Goal: Task Accomplishment & Management: Complete application form

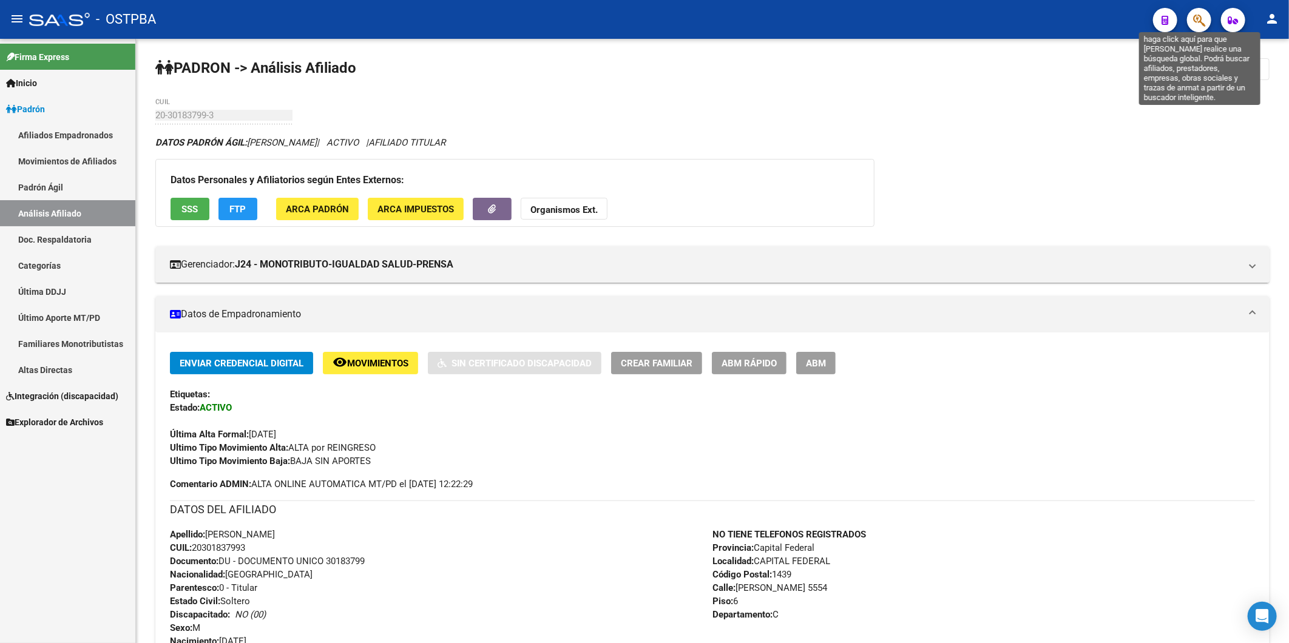
click at [1203, 18] on icon "button" at bounding box center [1199, 20] width 12 height 14
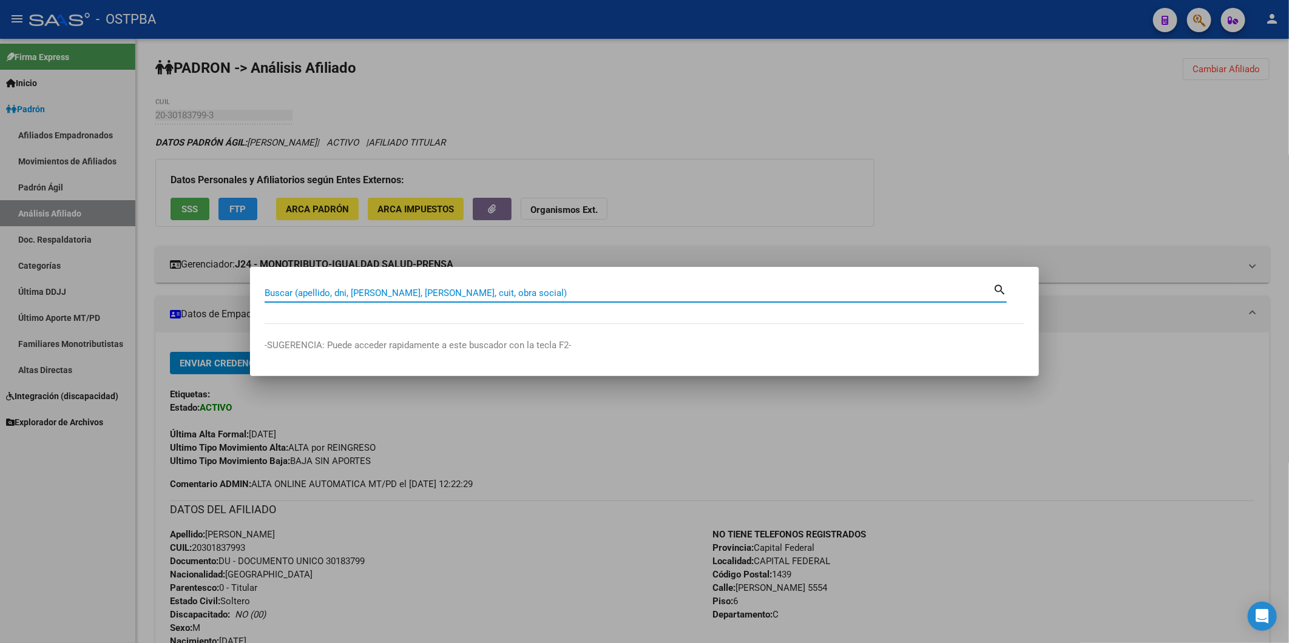
click at [460, 295] on input "Buscar (apellido, dni, [PERSON_NAME], [PERSON_NAME], cuit, obra social)" at bounding box center [629, 293] width 728 height 11
paste input "[PERSON_NAME] MAC [PERSON_NAME],"
type input "[PERSON_NAME] MAC [PERSON_NAME],"
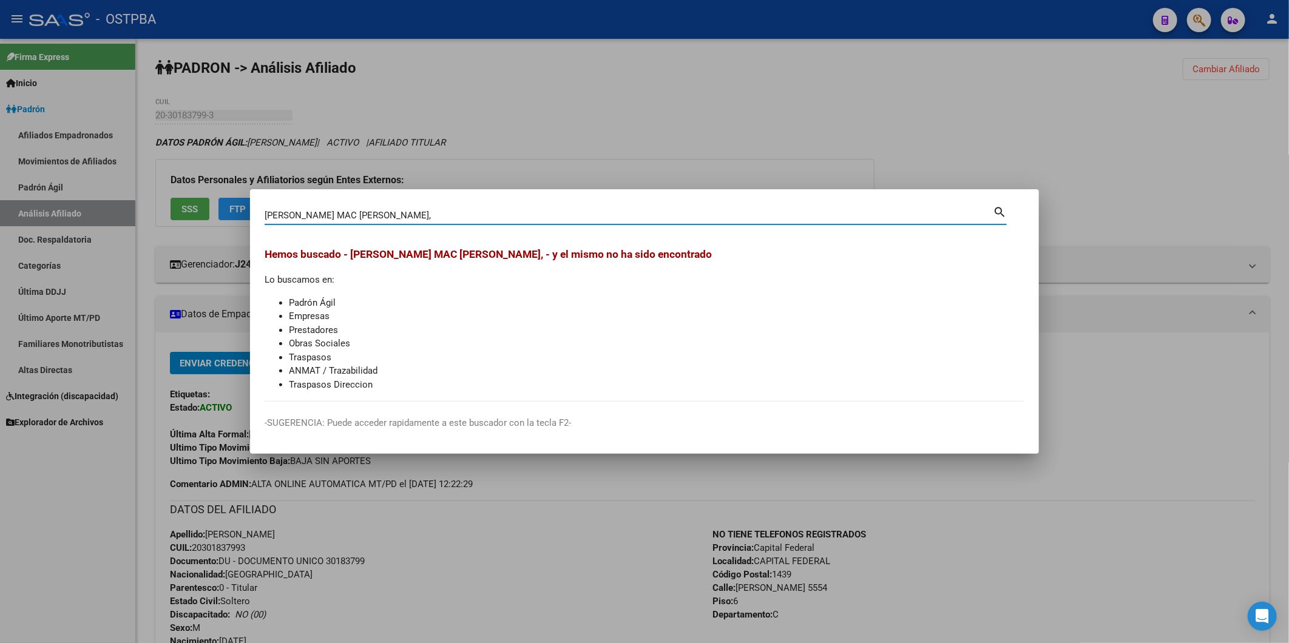
click at [1057, 158] on div at bounding box center [644, 321] width 1289 height 643
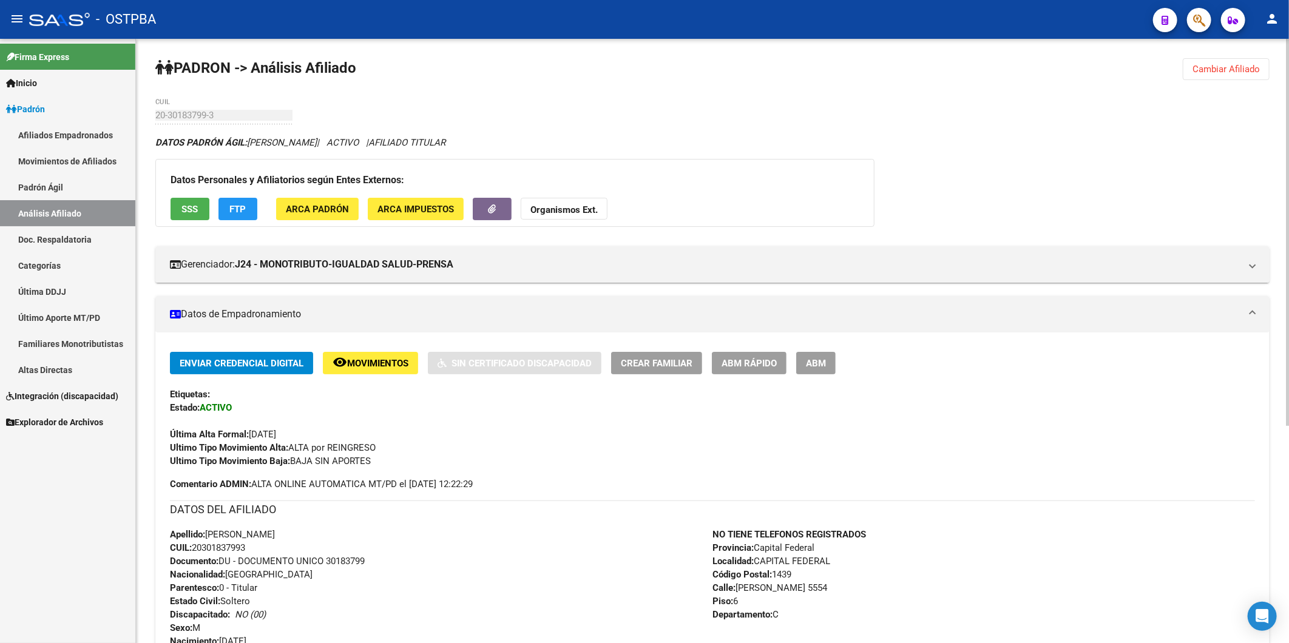
click at [1212, 69] on span "Cambiar Afiliado" at bounding box center [1225, 69] width 67 height 11
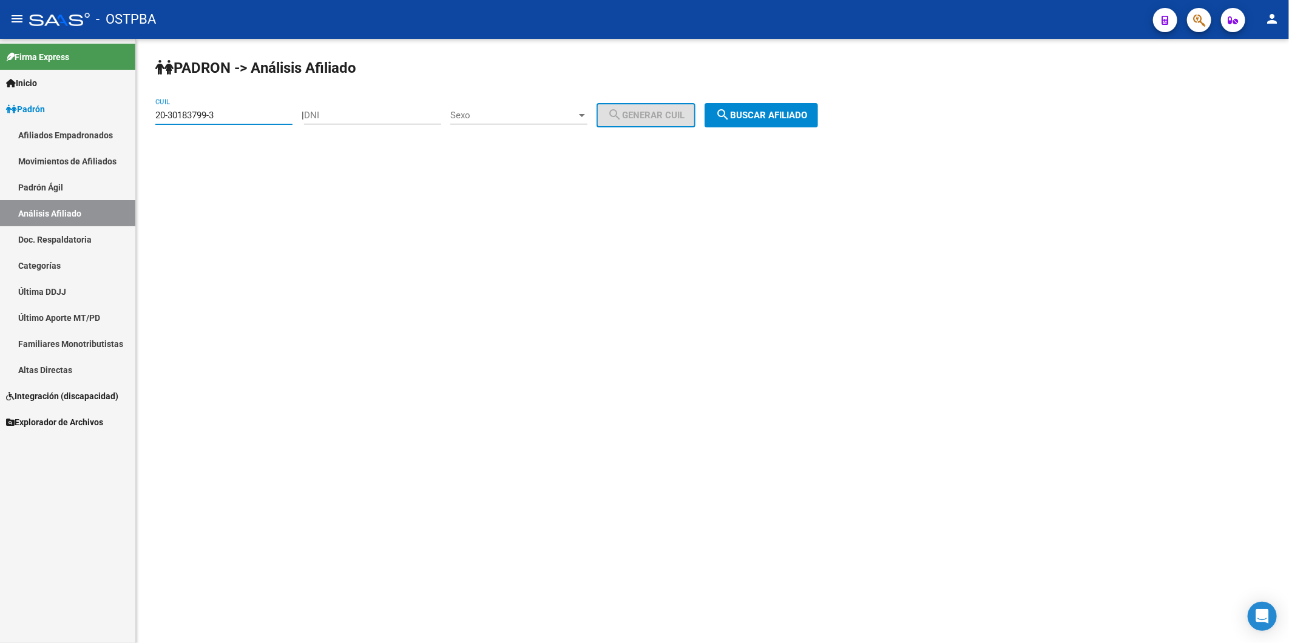
drag, startPoint x: 249, startPoint y: 118, endPoint x: 46, endPoint y: 120, distance: 202.7
click at [46, 120] on mat-sidenav-container "Firma Express Inicio Calendario SSS Instructivos Contacto OS Padrón Afiliados E…" at bounding box center [644, 341] width 1289 height 604
type input "20-13645424-3"
click at [777, 113] on span "search Buscar afiliado" at bounding box center [761, 115] width 92 height 11
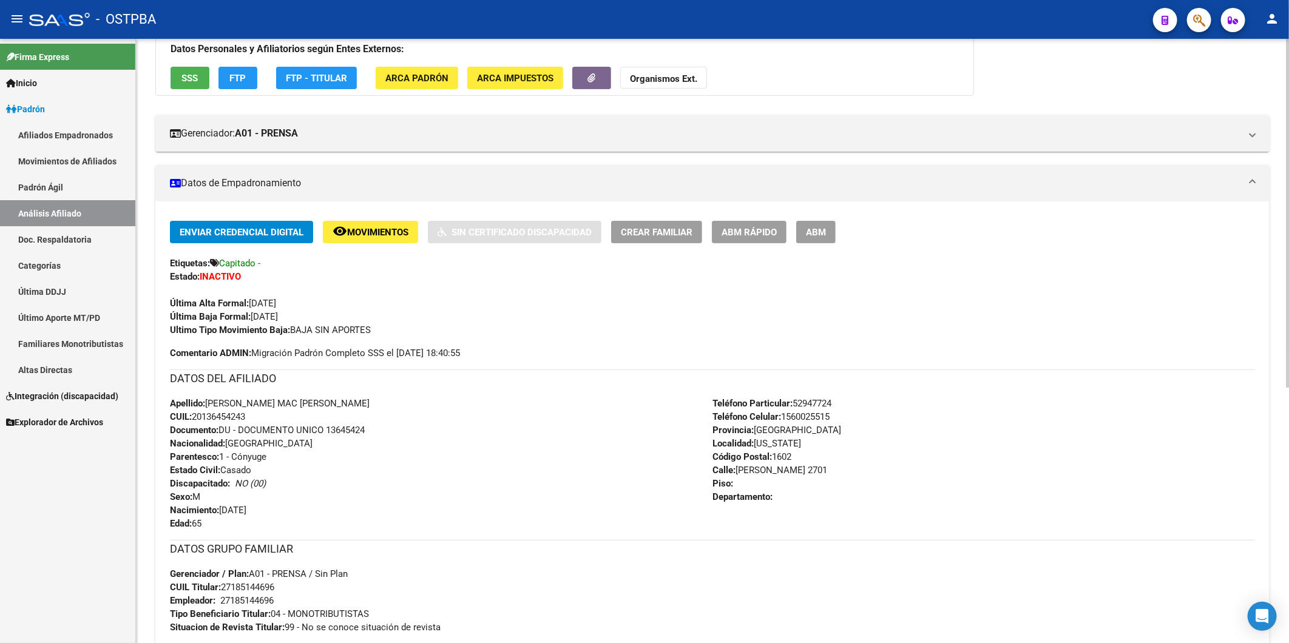
scroll to position [67, 0]
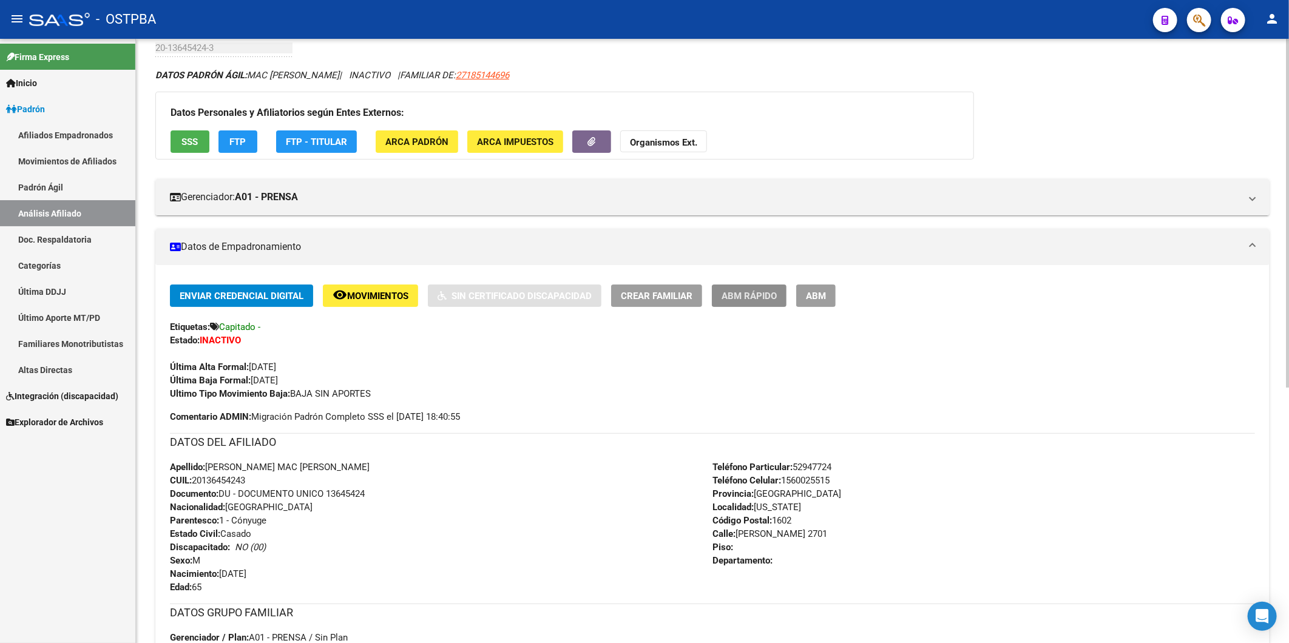
click at [751, 298] on span "ABM Rápido" at bounding box center [749, 296] width 55 height 11
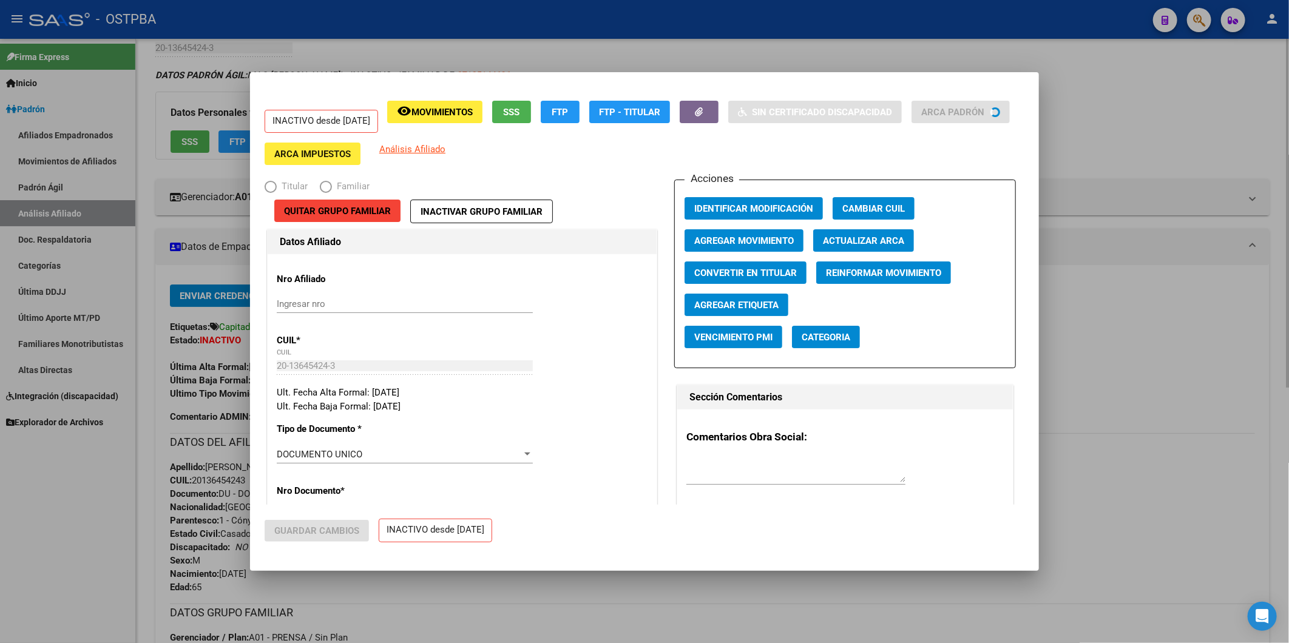
radio input "true"
type input "27-18514469-6"
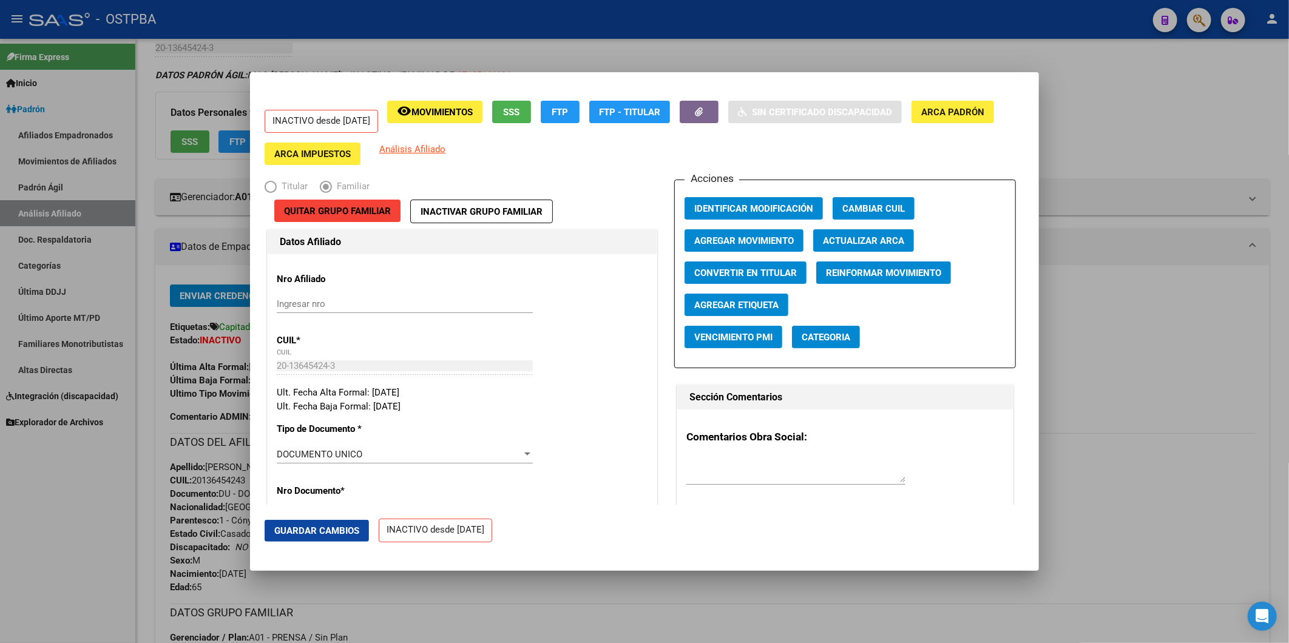
click at [765, 304] on span "Agregar Etiqueta" at bounding box center [736, 305] width 84 height 11
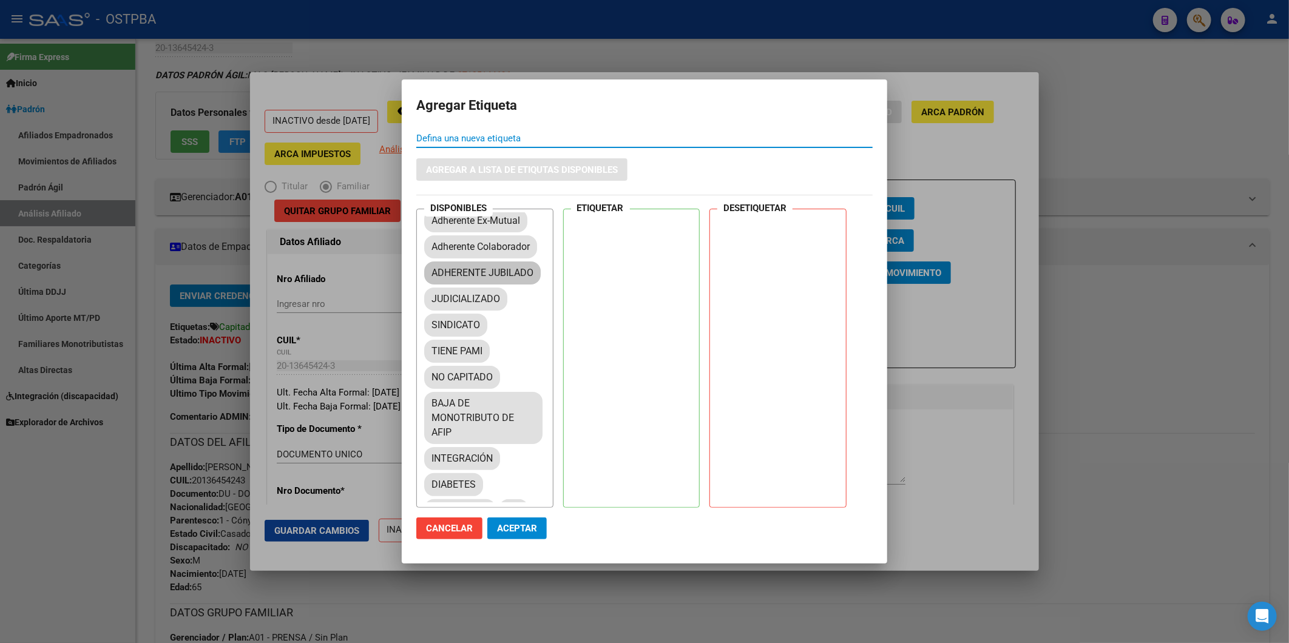
scroll to position [135, 0]
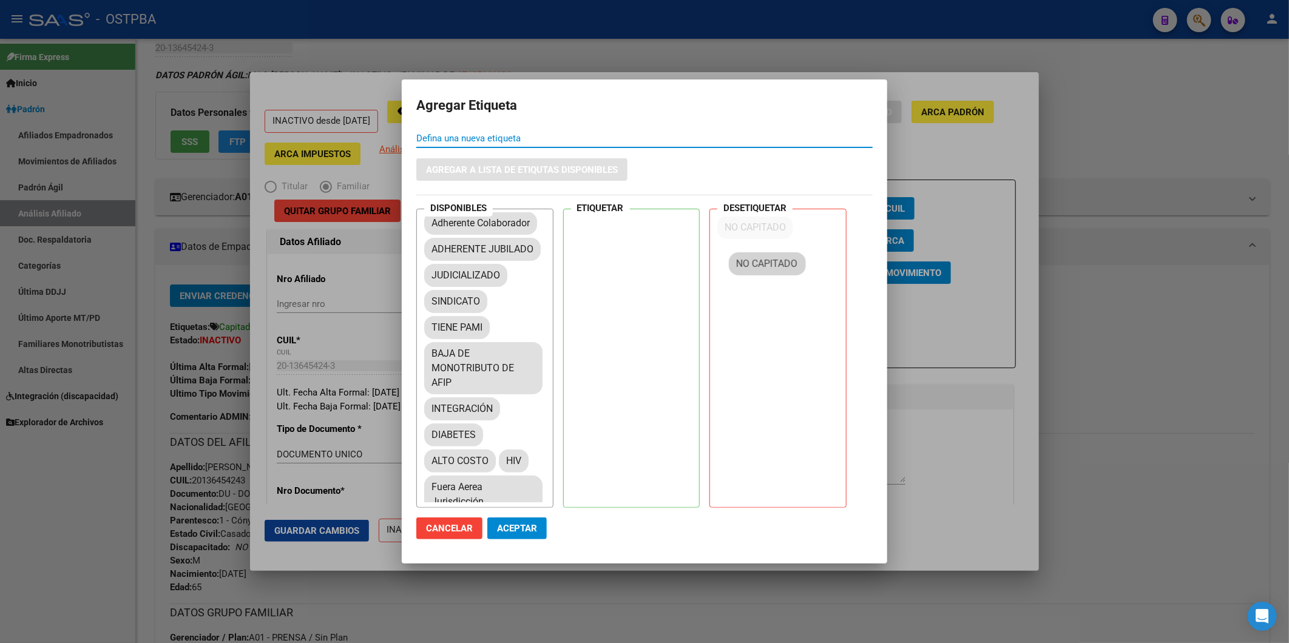
drag, startPoint x: 488, startPoint y: 385, endPoint x: 651, endPoint y: 465, distance: 181.6
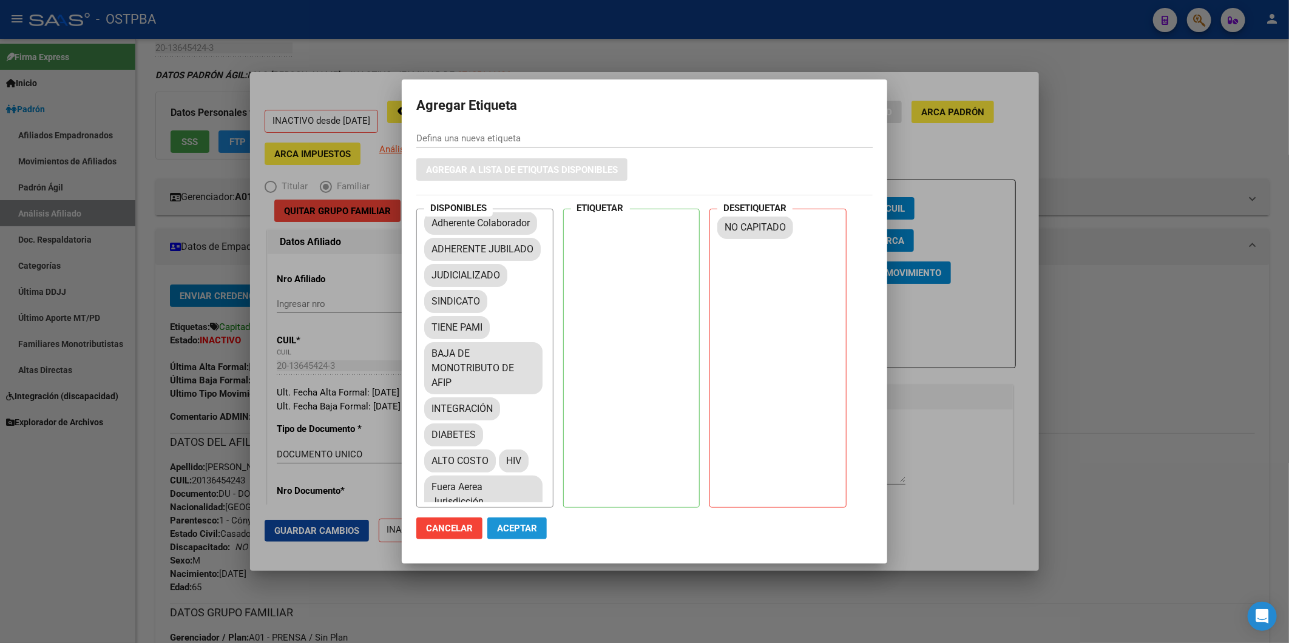
click at [510, 530] on span "Aceptar" at bounding box center [517, 528] width 40 height 11
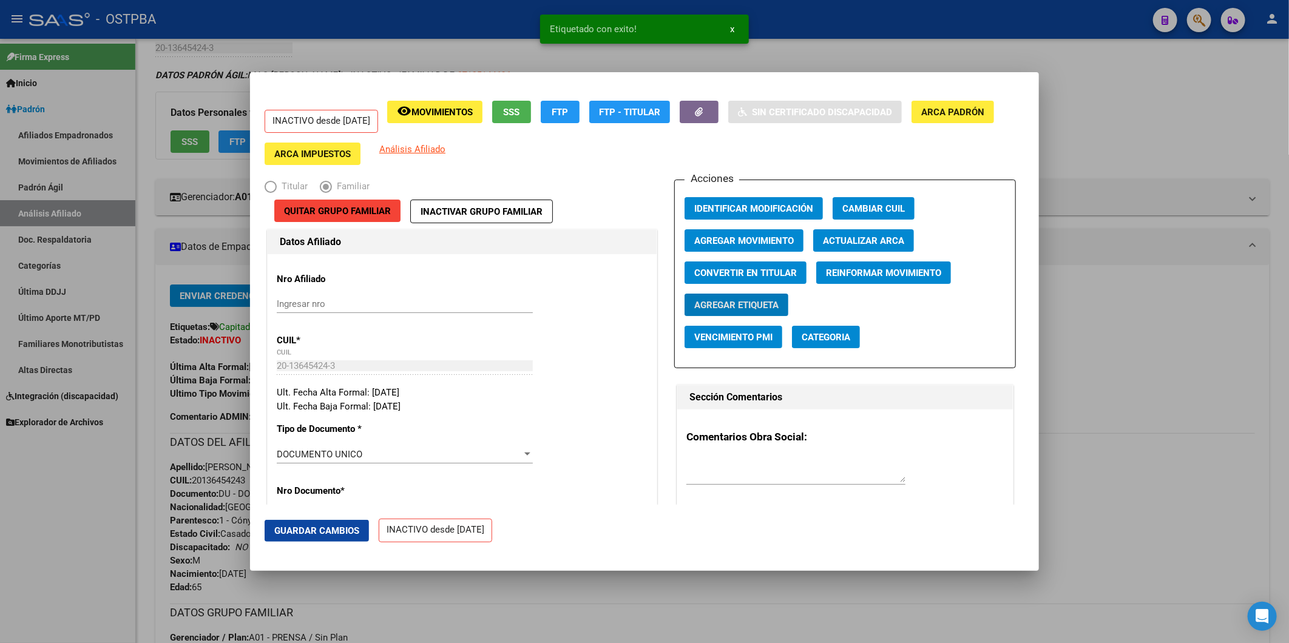
click at [1137, 360] on div at bounding box center [644, 321] width 1289 height 643
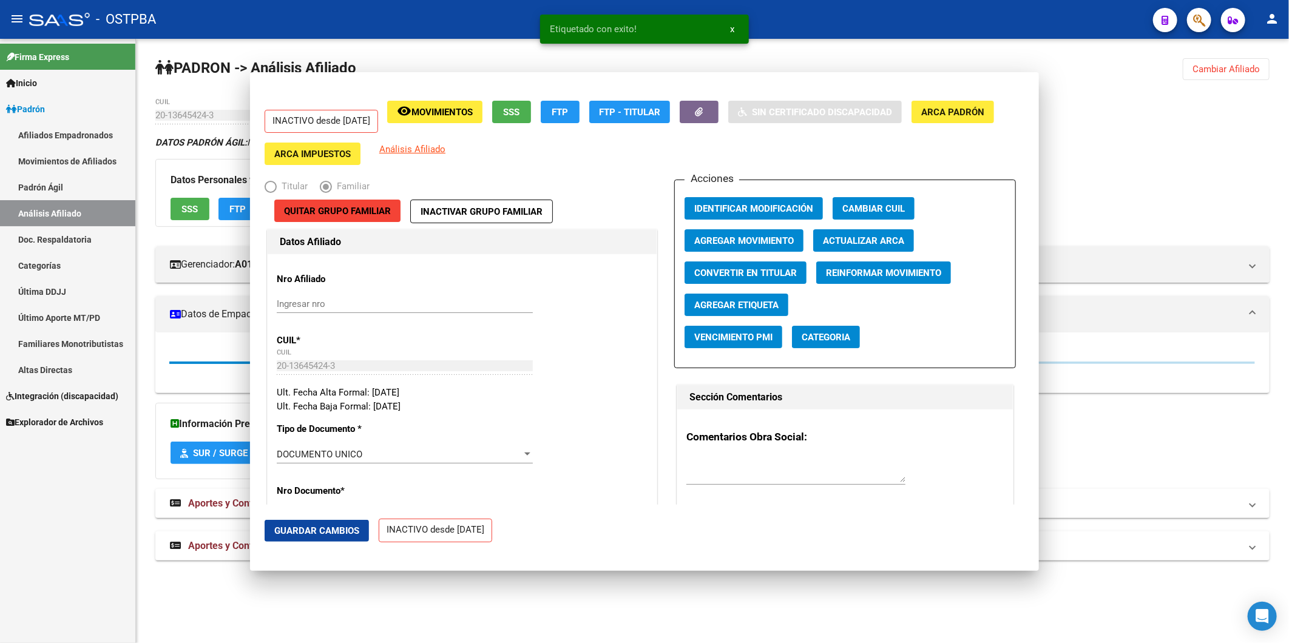
scroll to position [0, 0]
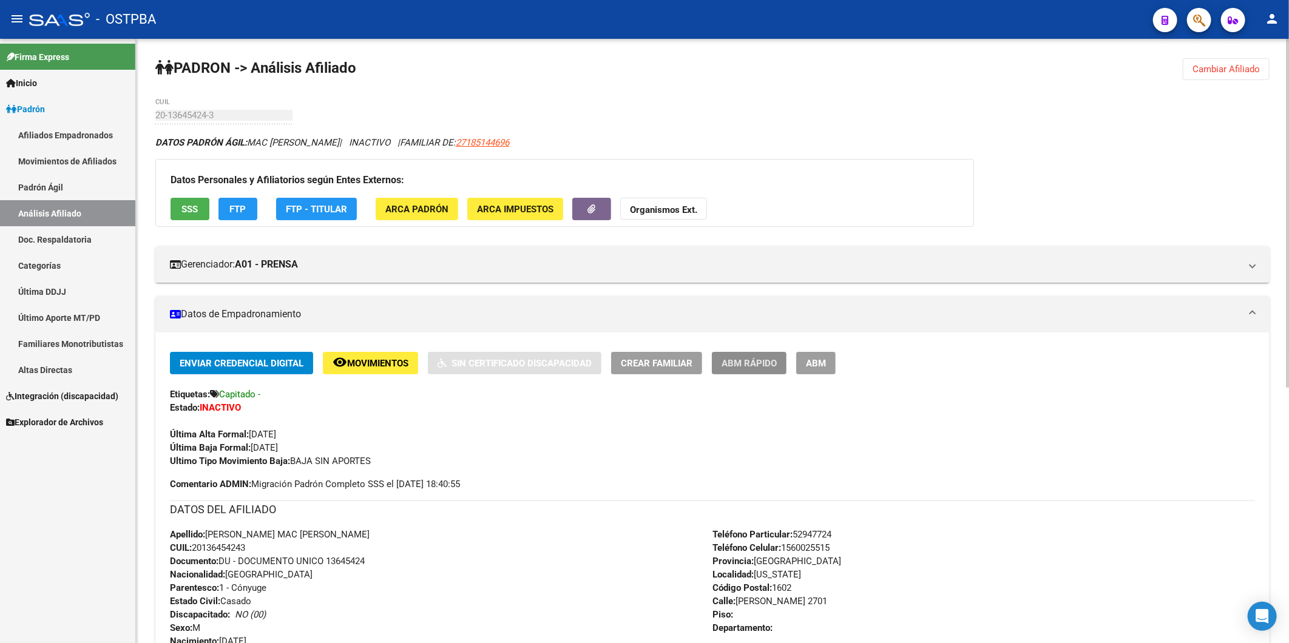
click at [734, 365] on span "ABM Rápido" at bounding box center [749, 363] width 55 height 11
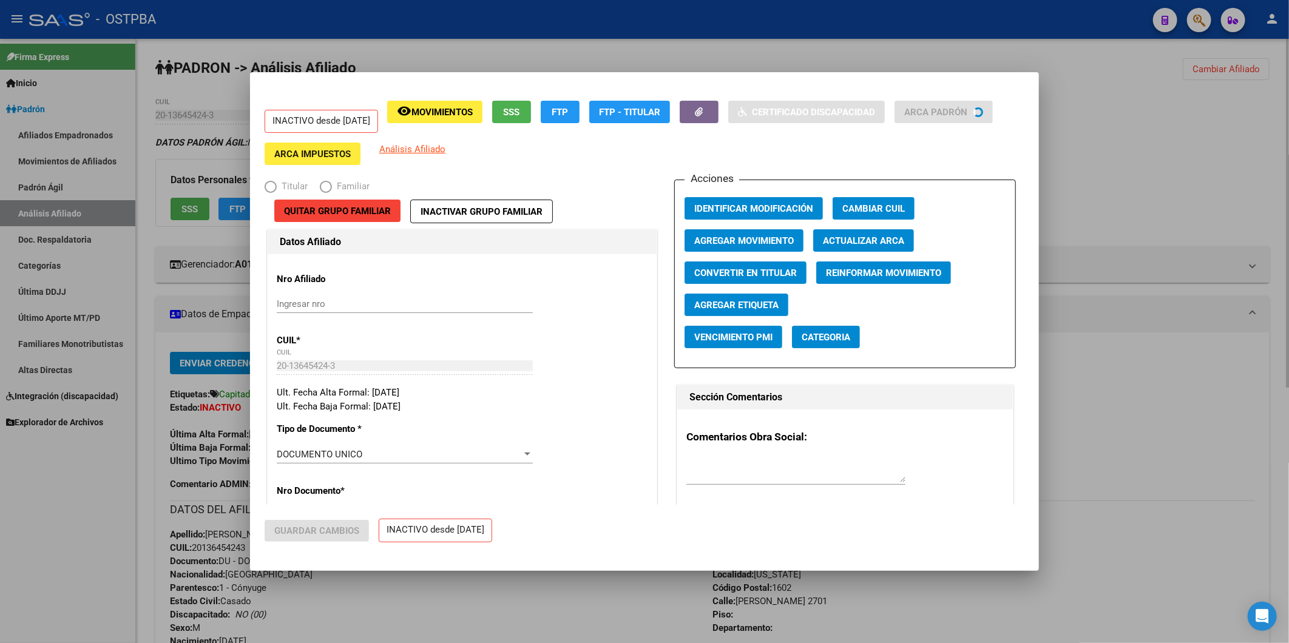
radio input "true"
type input "27-18514469-6"
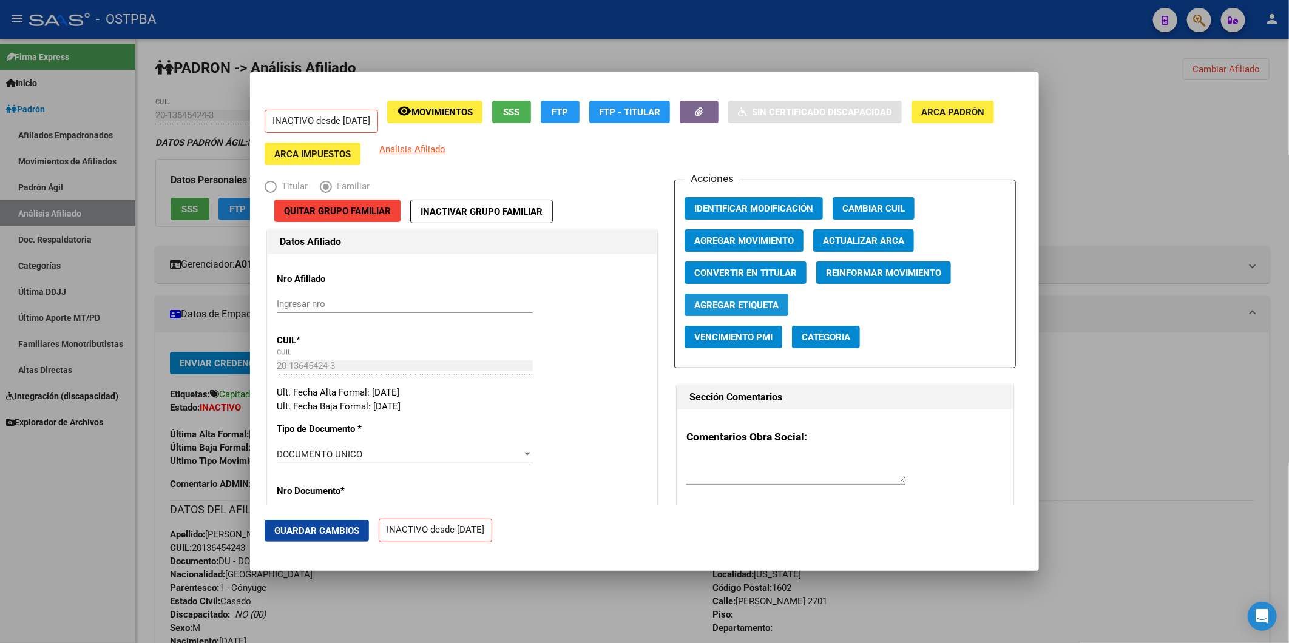
click at [756, 298] on button "Agregar Etiqueta" at bounding box center [737, 305] width 104 height 22
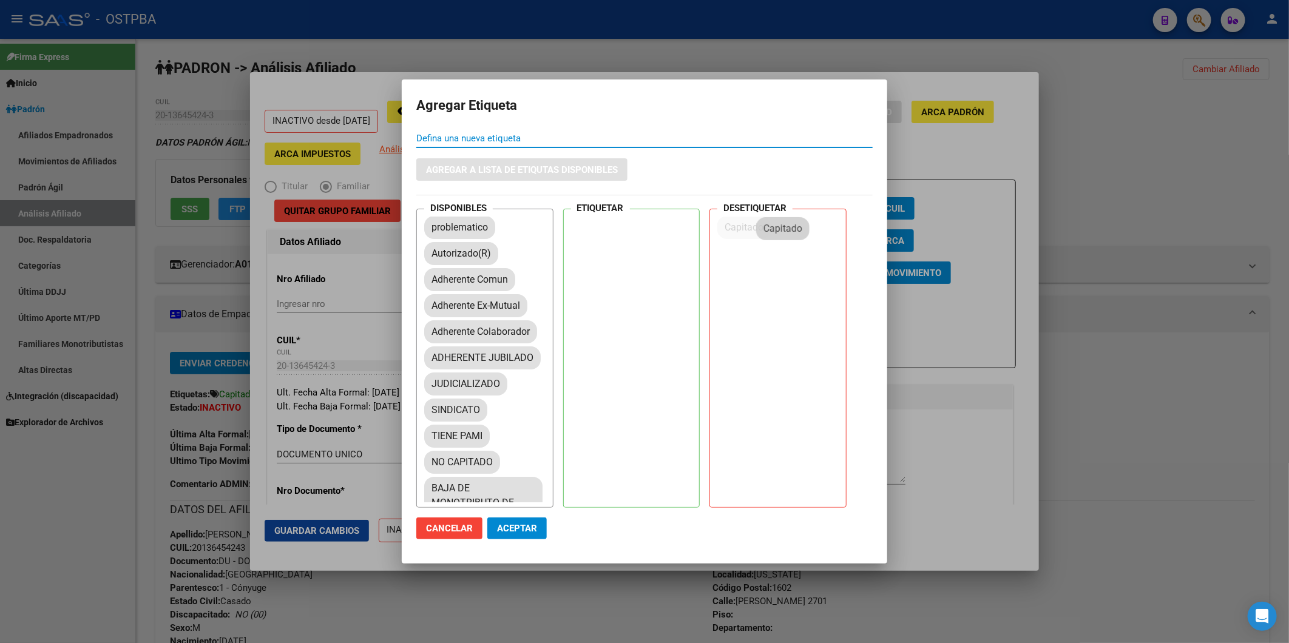
drag, startPoint x: 469, startPoint y: 254, endPoint x: 595, endPoint y: 385, distance: 181.6
click at [519, 523] on button "Aceptar" at bounding box center [516, 529] width 59 height 22
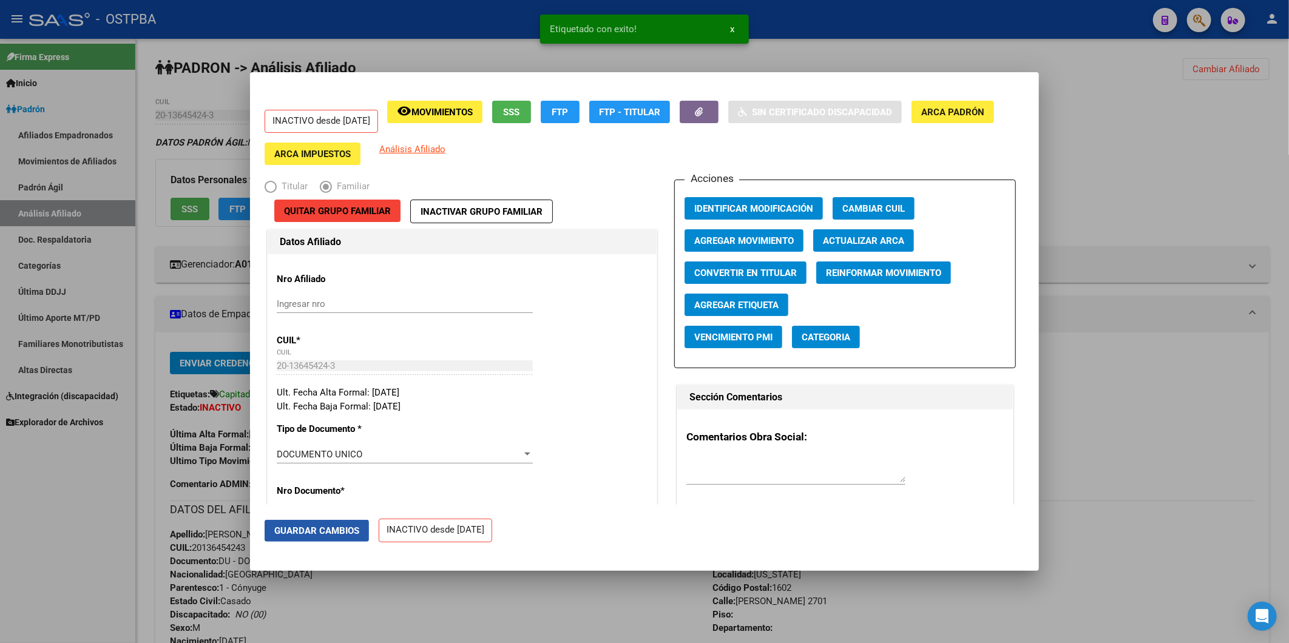
click at [334, 535] on span "Guardar Cambios" at bounding box center [316, 531] width 85 height 11
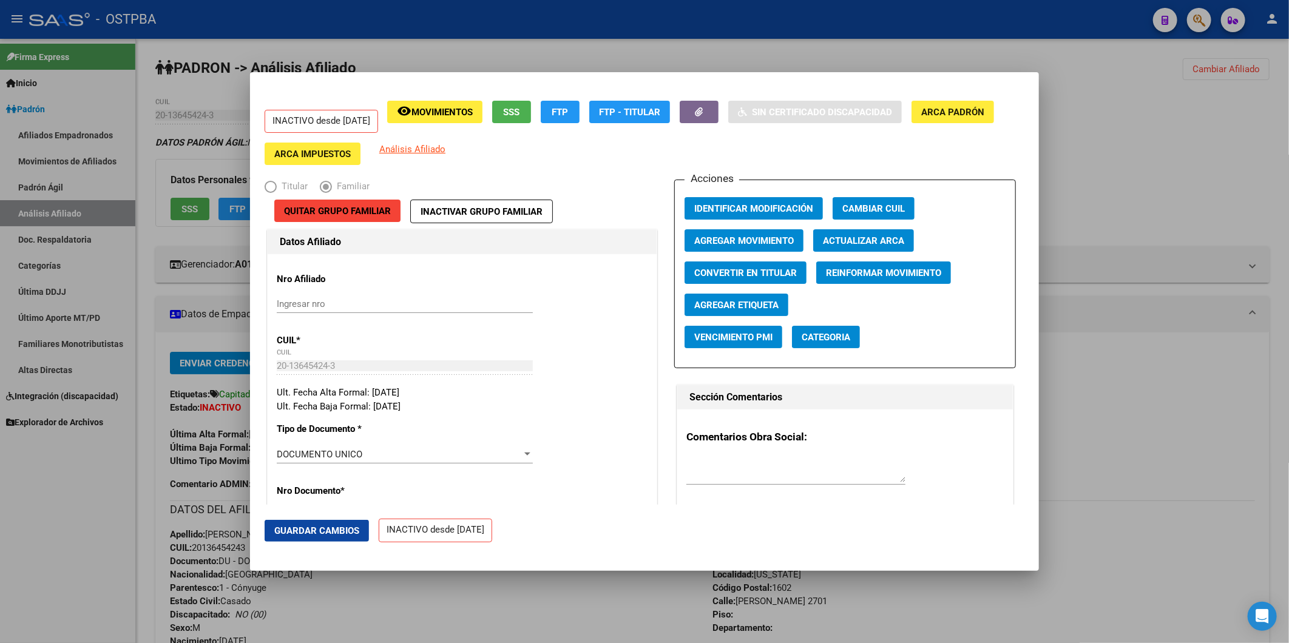
click at [1177, 190] on div at bounding box center [644, 321] width 1289 height 643
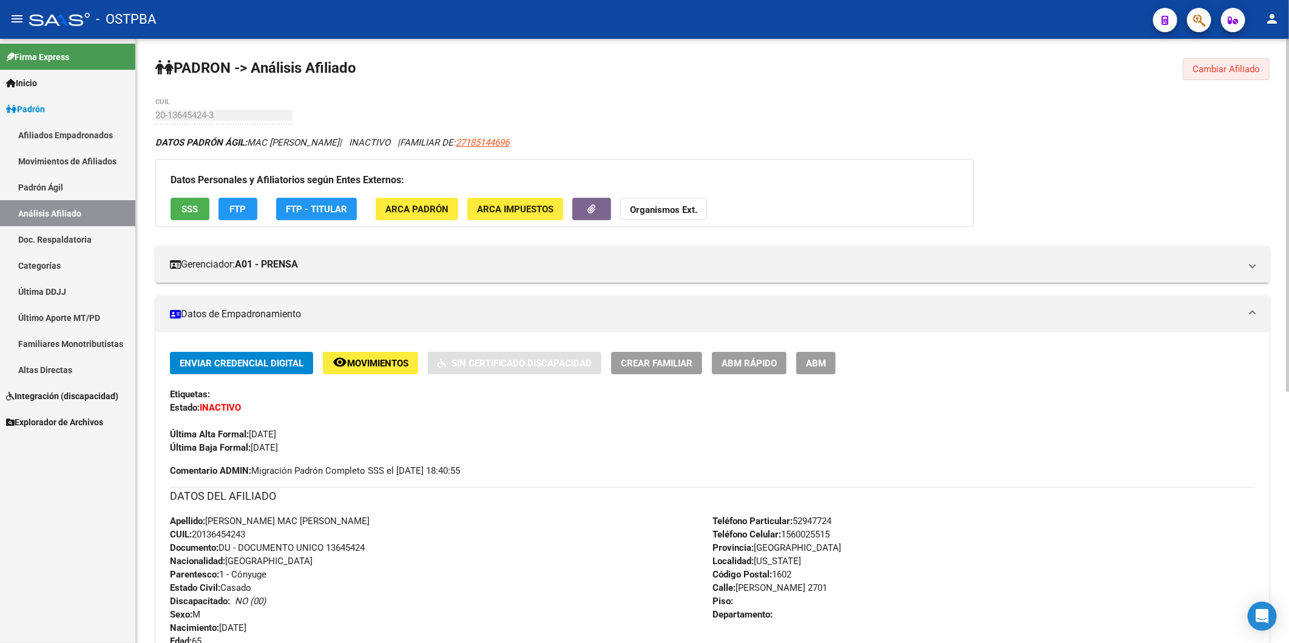
click at [1217, 66] on span "Cambiar Afiliado" at bounding box center [1225, 69] width 67 height 11
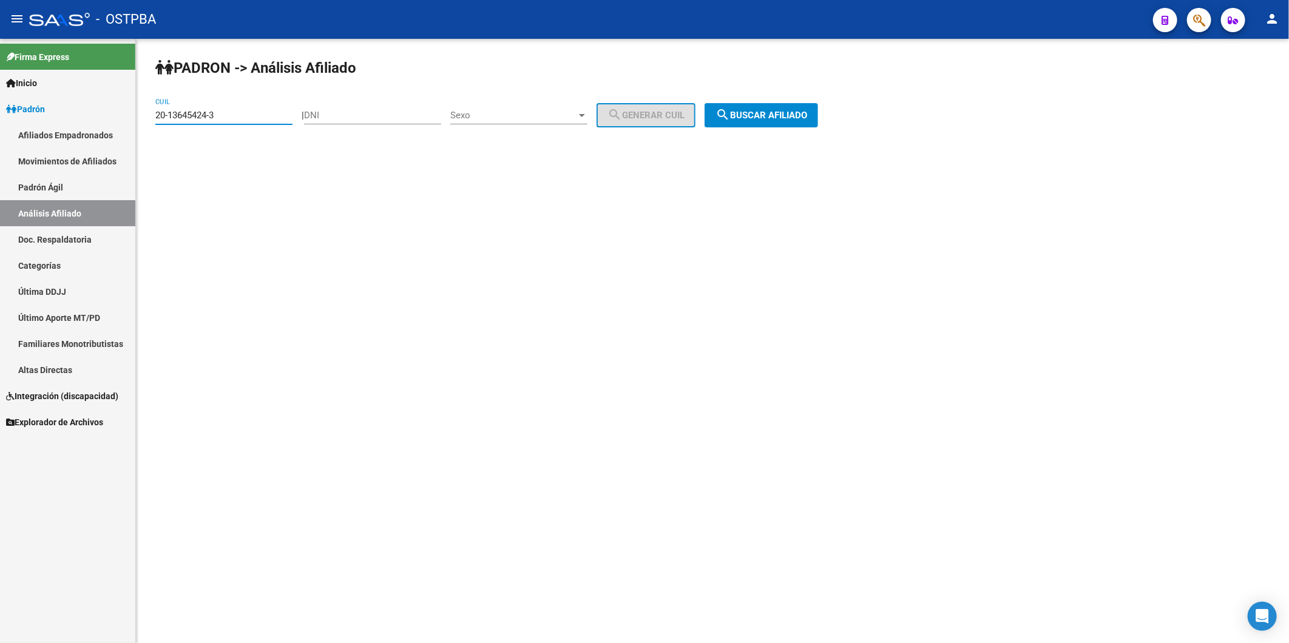
drag, startPoint x: 242, startPoint y: 119, endPoint x: 29, endPoint y: 135, distance: 213.0
click at [29, 135] on mat-sidenav-container "Firma Express Inicio Calendario SSS Instructivos Contacto OS Padrón Afiliados E…" at bounding box center [644, 341] width 1289 height 604
drag, startPoint x: 262, startPoint y: 120, endPoint x: 67, endPoint y: 134, distance: 195.9
click at [67, 134] on mat-sidenav-container "Firma Express Inicio Calendario SSS Instructivos Contacto OS Padrón Afiliados E…" at bounding box center [644, 341] width 1289 height 604
click at [442, 223] on mat-sidenav-content "PADRON -> Análisis Afiliado CUIL | DNI Sexo Sexo search Generar CUIL search Bus…" at bounding box center [712, 341] width 1153 height 604
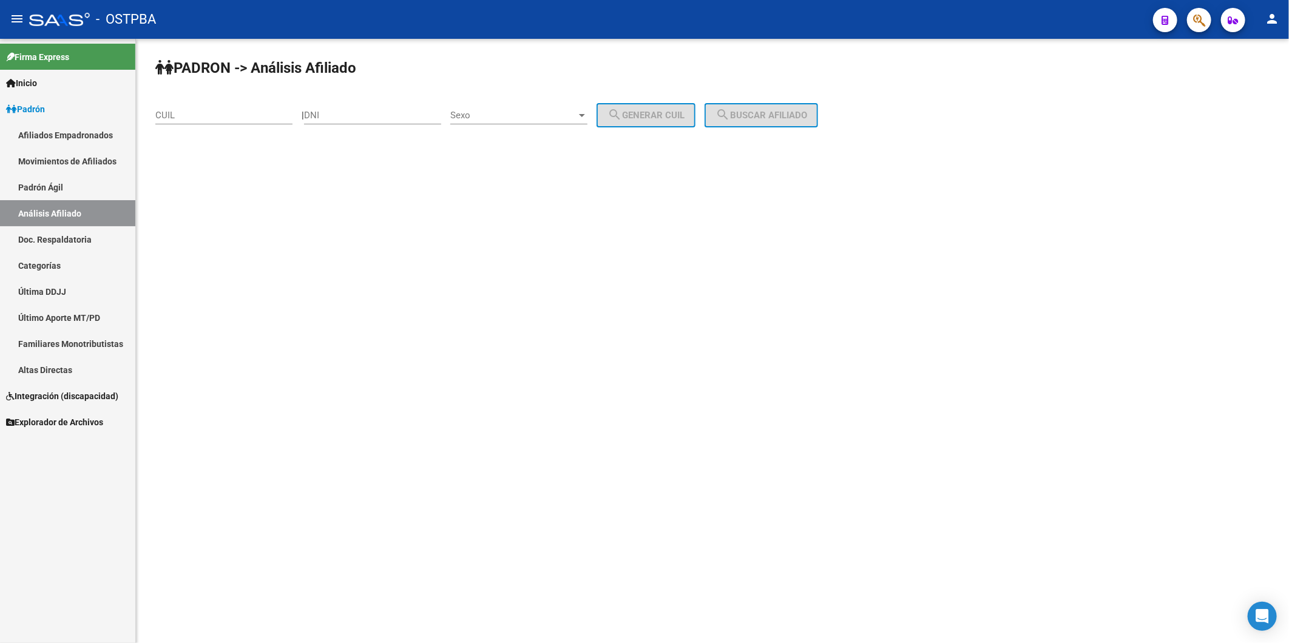
click at [71, 137] on link "Afiliados Empadronados" at bounding box center [67, 135] width 135 height 26
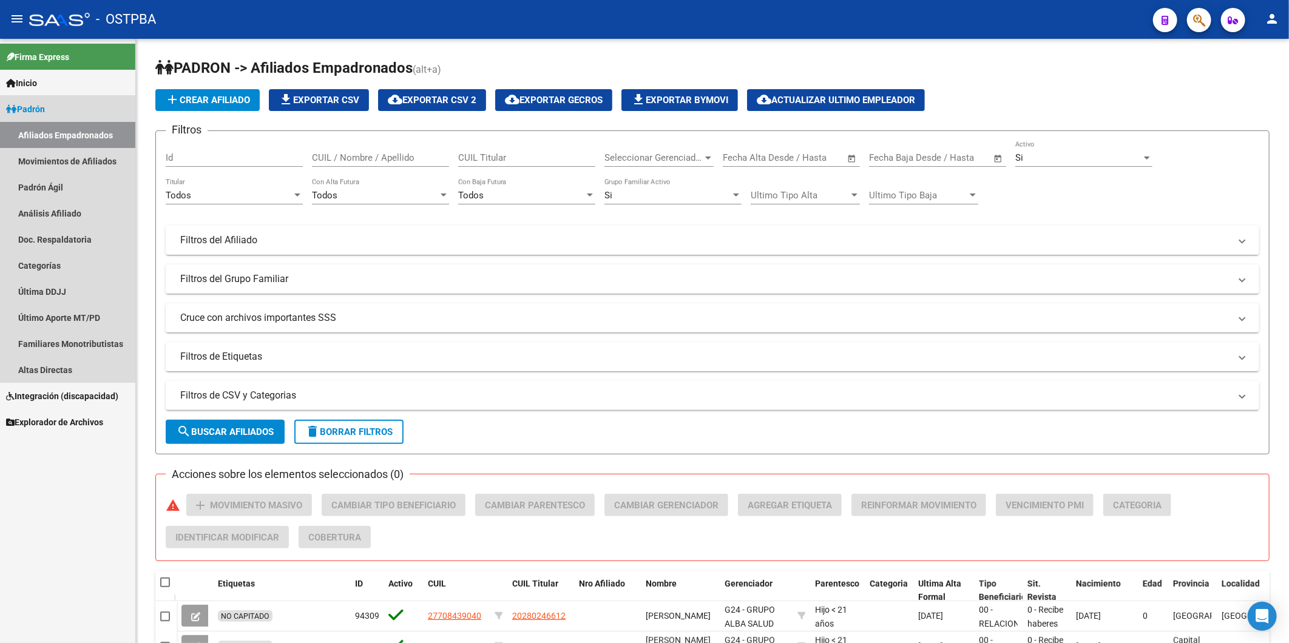
click at [34, 112] on span "Padrón" at bounding box center [25, 109] width 39 height 13
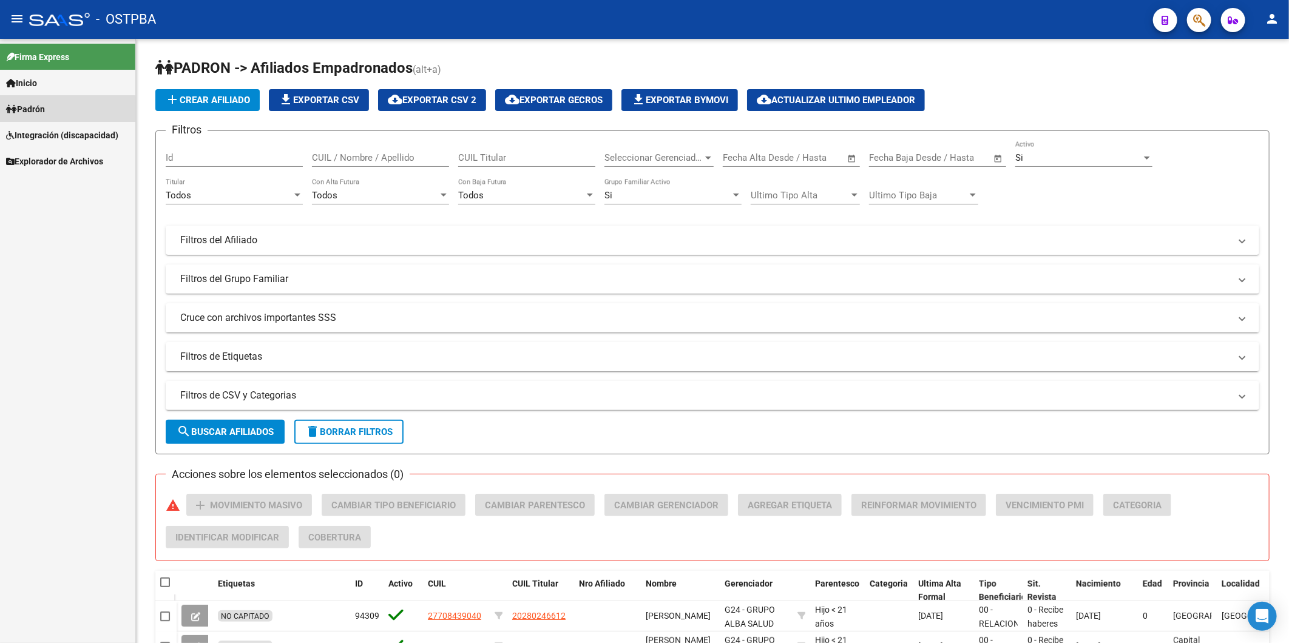
click at [34, 112] on span "Padrón" at bounding box center [25, 109] width 39 height 13
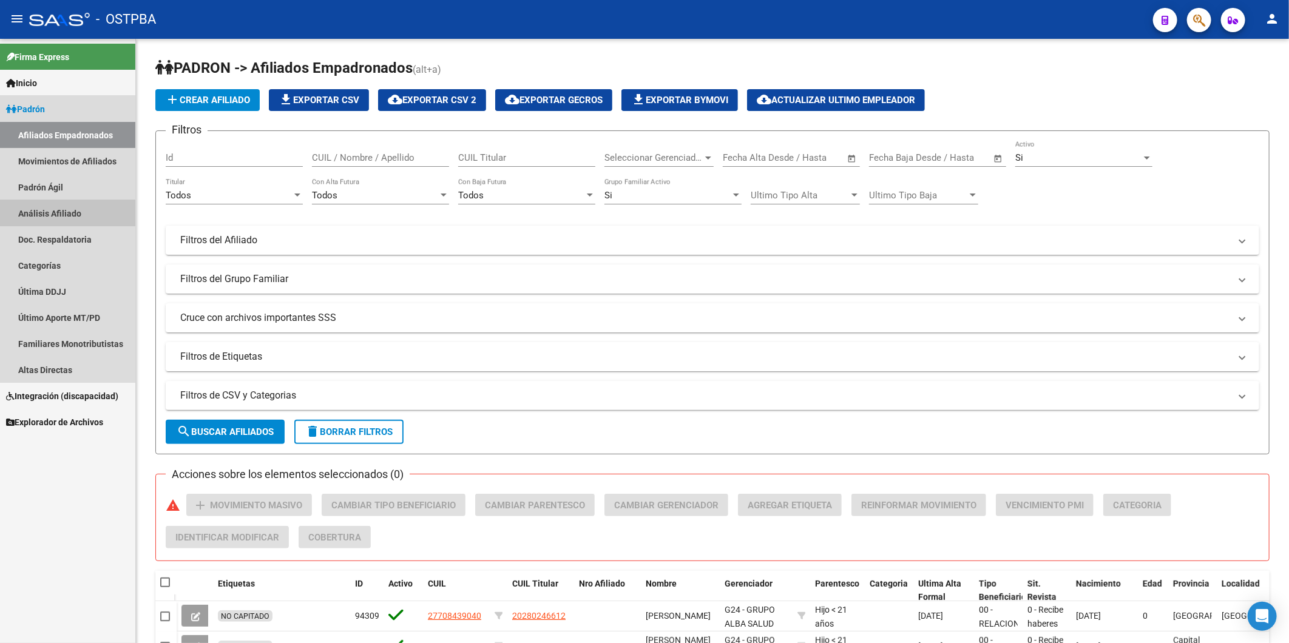
click at [53, 207] on link "Análisis Afiliado" at bounding box center [67, 213] width 135 height 26
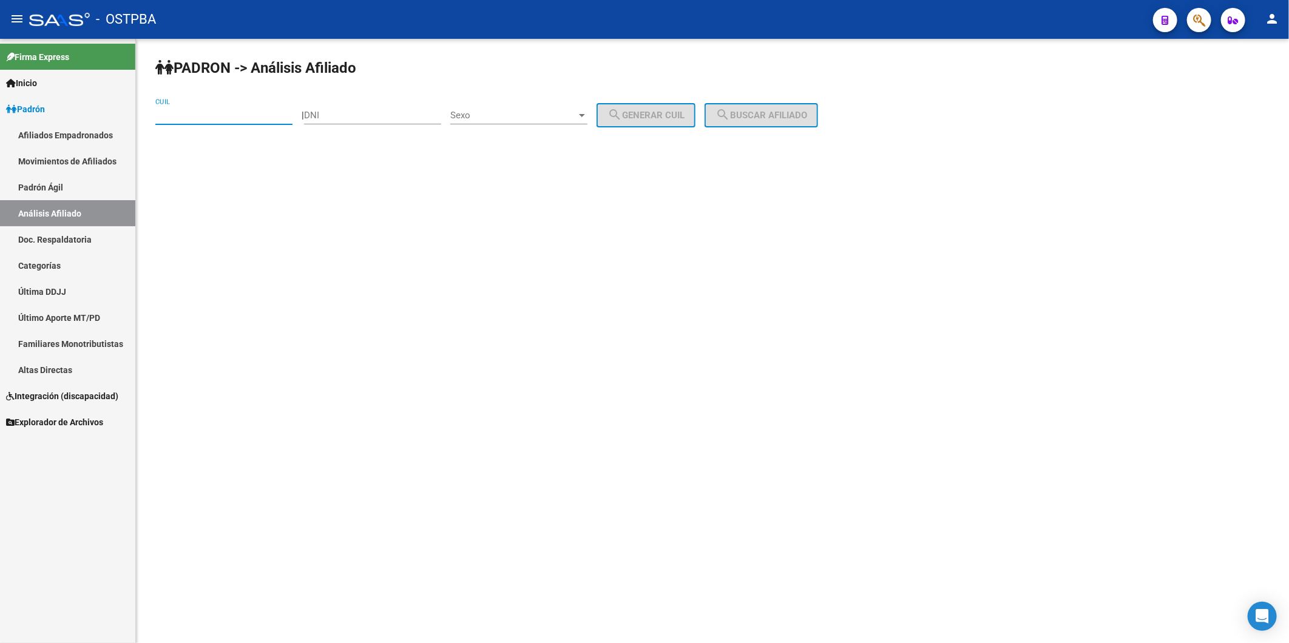
click at [233, 118] on input "CUIL" at bounding box center [223, 115] width 137 height 11
type input "20-13645424-3"
click at [753, 117] on span "search Buscar afiliado" at bounding box center [761, 115] width 92 height 11
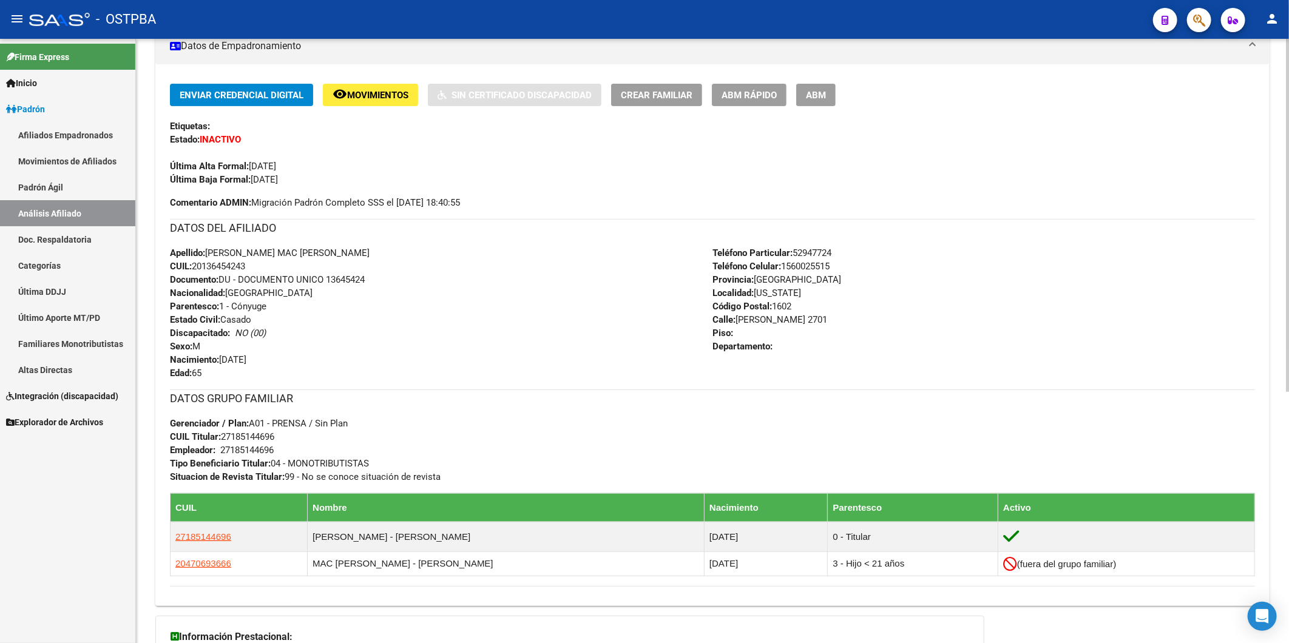
scroll to position [269, 0]
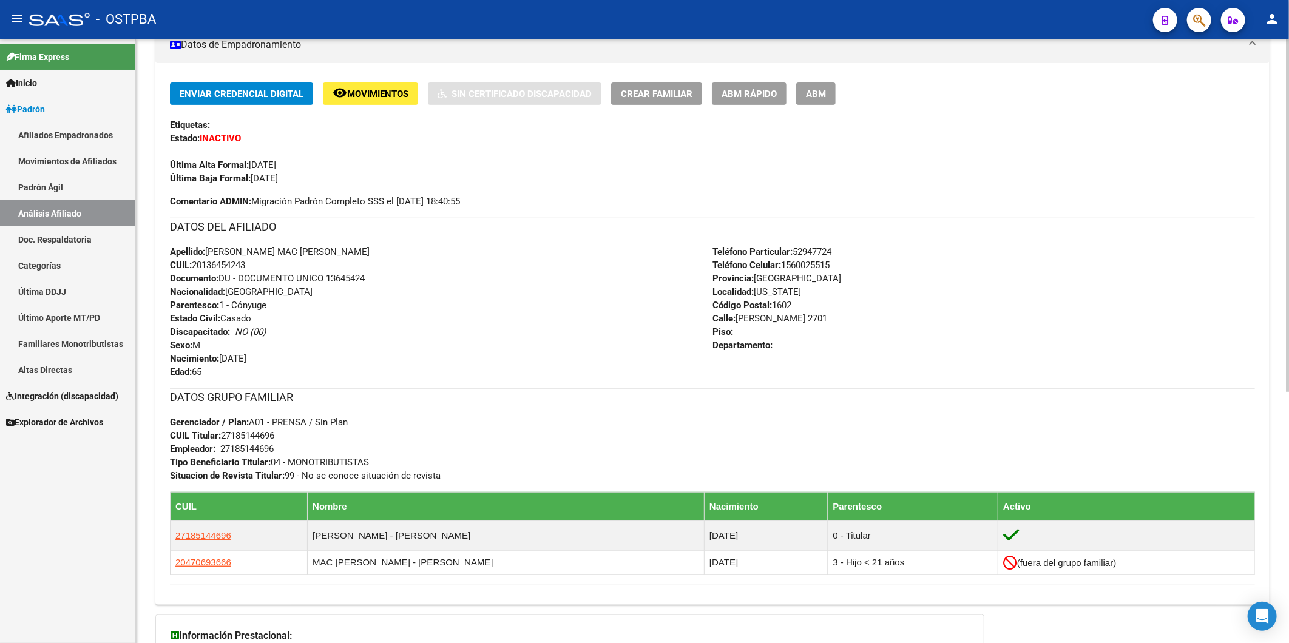
click at [1281, 579] on div "PADRON -> Análisis Afiliado Cambiar Afiliado 20-13645424-3 CUIL DATOS PADRÓN ÁG…" at bounding box center [712, 285] width 1153 height 1032
